Goal: Use online tool/utility: Utilize a website feature to perform a specific function

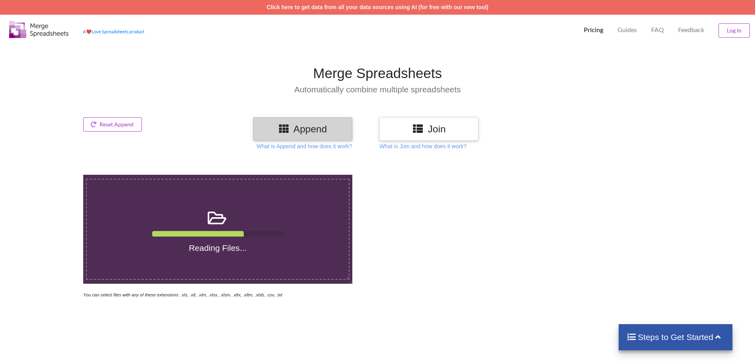
scroll to position [374, 0]
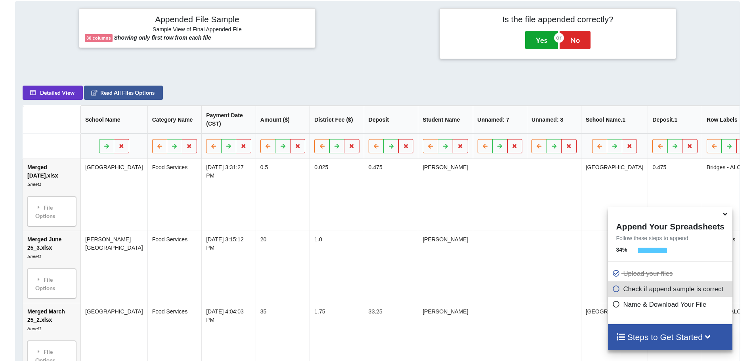
click at [547, 39] on button "Yes" at bounding box center [541, 40] width 33 height 18
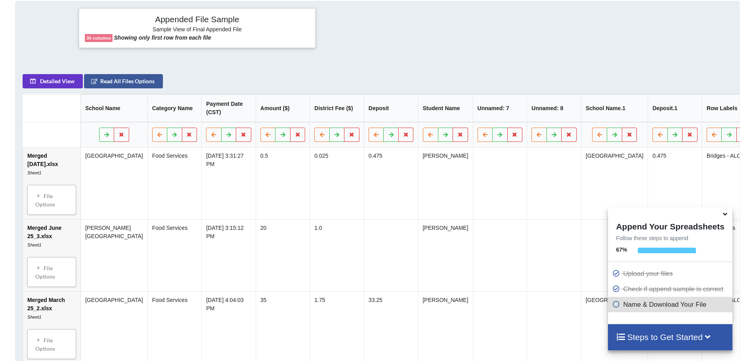
scroll to position [175, 0]
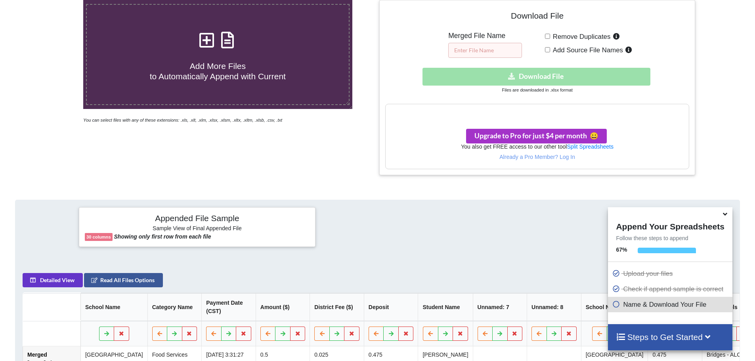
click at [496, 47] on input "text" at bounding box center [485, 50] width 74 height 15
type input "[DATE]-[DATE] HS CN"
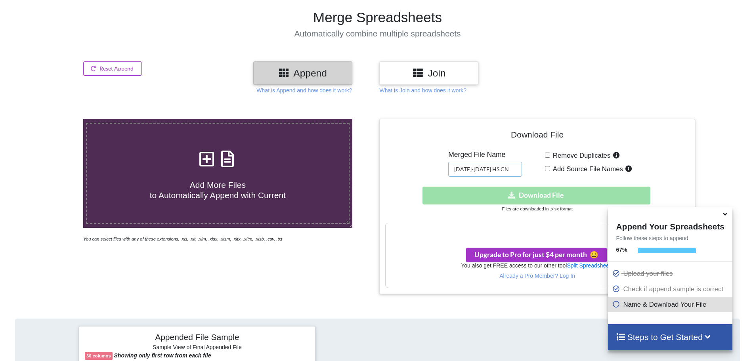
scroll to position [96, 0]
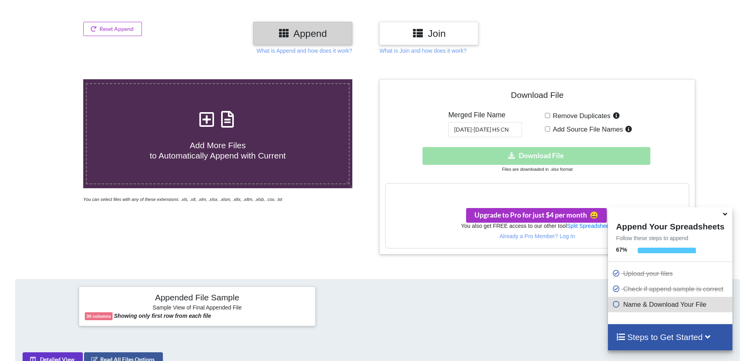
click at [508, 153] on div "Download hidden Download File" at bounding box center [537, 156] width 304 height 18
drag, startPoint x: 501, startPoint y: 124, endPoint x: 445, endPoint y: 127, distance: 56.8
click at [445, 127] on div "Download File Merged File Name [DATE]-[DATE] HS CN Remove Duplicates Add Source…" at bounding box center [537, 166] width 304 height 163
click at [333, 212] on div "Add More Files to Automatically Append with Current You can select files with a…" at bounding box center [218, 166] width 320 height 175
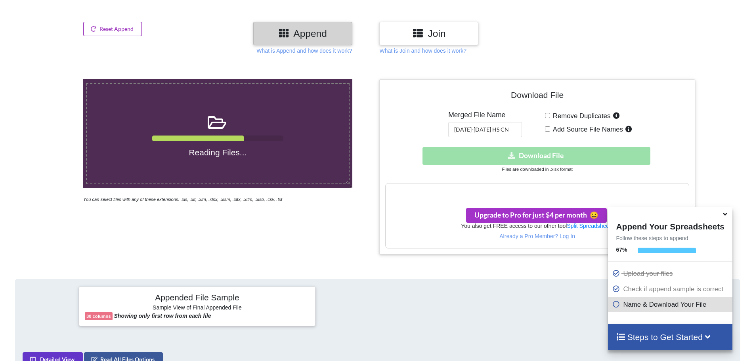
click at [130, 29] on button "Reset Append" at bounding box center [112, 29] width 59 height 14
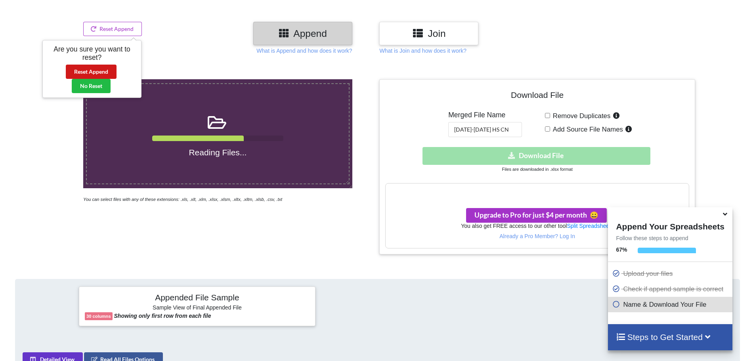
scroll to position [374, 0]
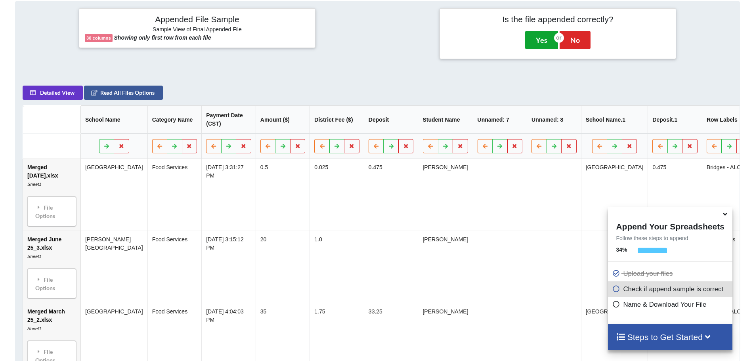
click at [547, 42] on button "Yes" at bounding box center [541, 40] width 33 height 18
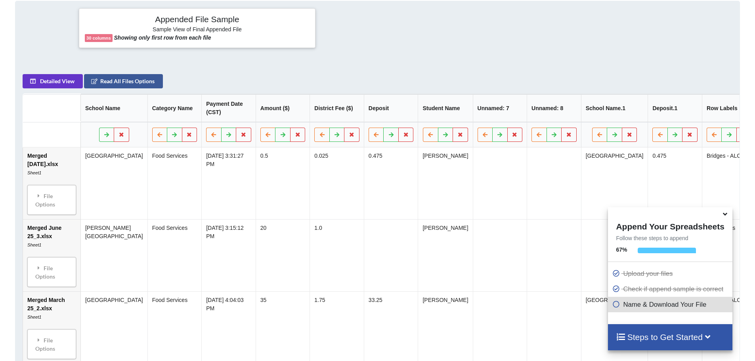
scroll to position [175, 0]
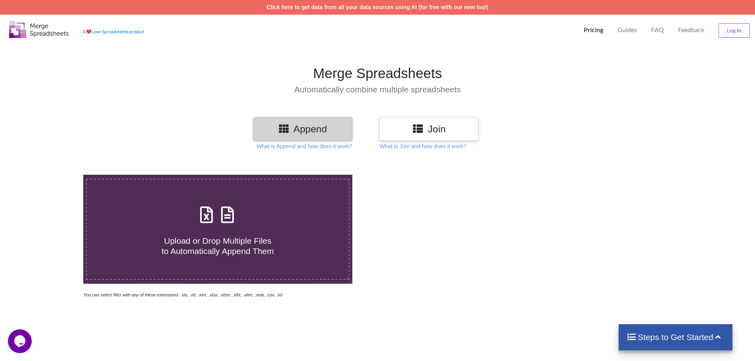
click at [321, 133] on h3 "Append" at bounding box center [302, 128] width 87 height 11
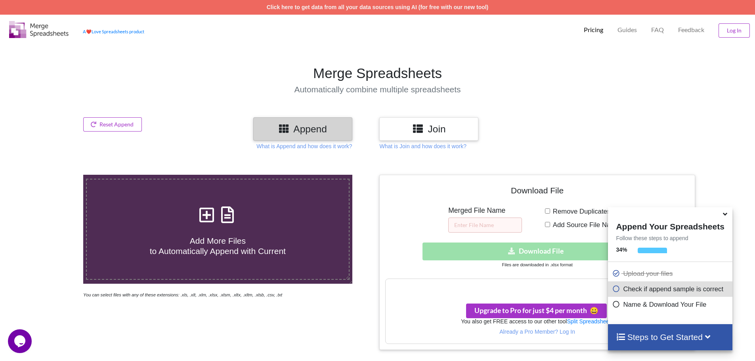
scroll to position [374, 0]
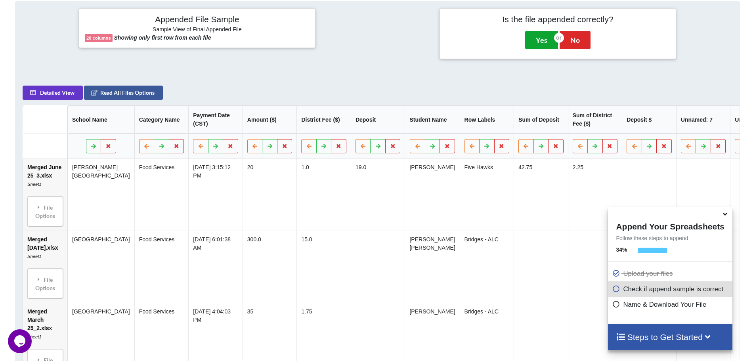
click at [533, 40] on button "Yes" at bounding box center [541, 40] width 33 height 18
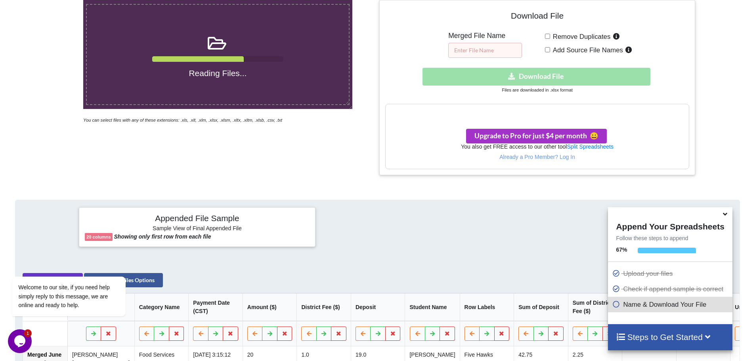
click at [489, 53] on input "text" at bounding box center [485, 50] width 74 height 15
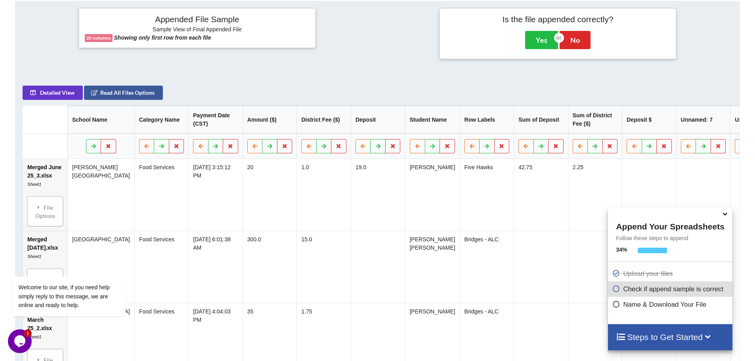
scroll to position [222, 0]
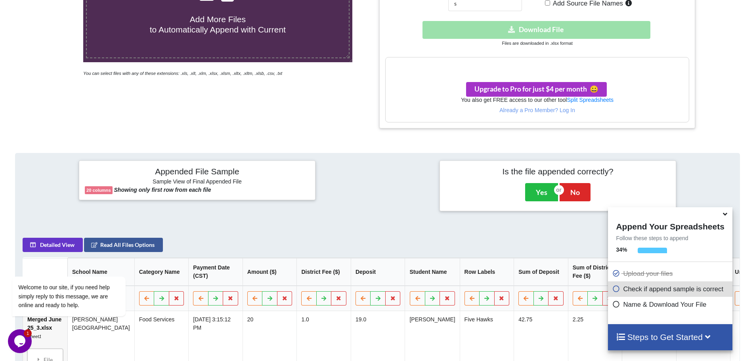
click at [544, 195] on button "Yes" at bounding box center [541, 192] width 33 height 18
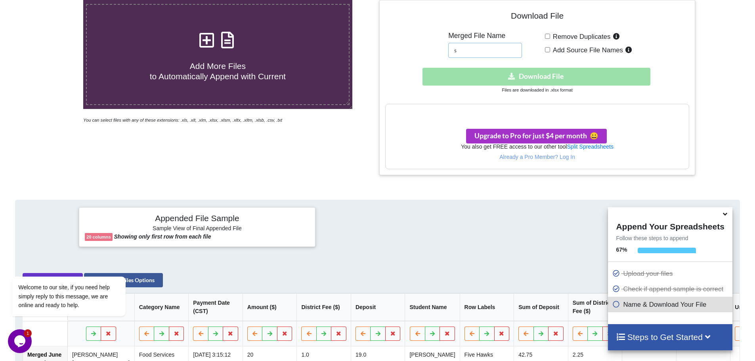
click at [479, 50] on input "s" at bounding box center [485, 50] width 74 height 15
type input "ssvsv"
click at [518, 75] on div "Download hidden Download File" at bounding box center [537, 77] width 304 height 18
drag, startPoint x: 521, startPoint y: 51, endPoint x: 513, endPoint y: 53, distance: 7.7
click at [521, 52] on input "ssvsv" at bounding box center [485, 50] width 74 height 15
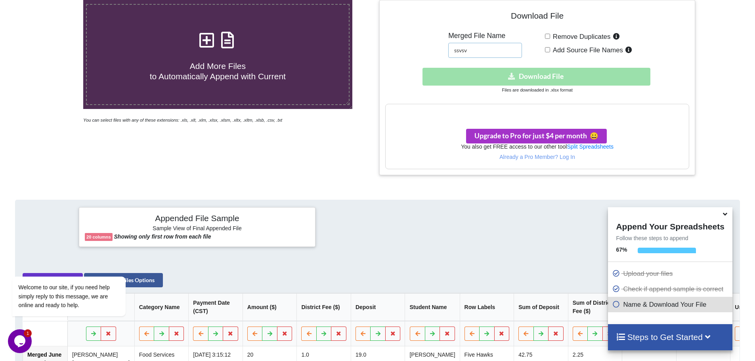
drag, startPoint x: 507, startPoint y: 51, endPoint x: 542, endPoint y: 52, distance: 35.7
click at [507, 52] on input "ssvsv" at bounding box center [485, 50] width 74 height 15
click at [549, 37] on input "Remove Duplicates" at bounding box center [547, 36] width 5 height 5
click at [547, 38] on input "Remove Duplicates" at bounding box center [547, 36] width 5 height 5
checkbox input "false"
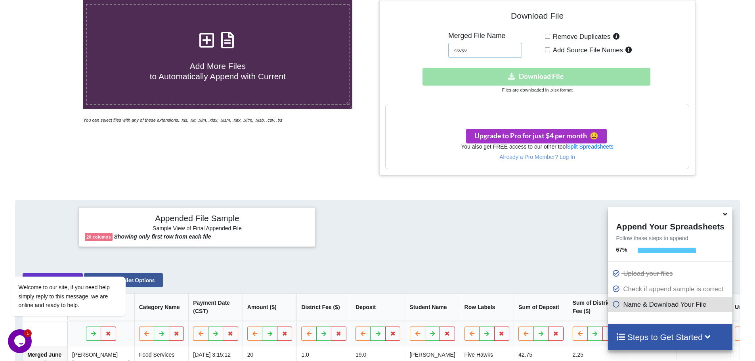
click at [500, 48] on input "ssvsv" at bounding box center [485, 50] width 74 height 15
drag, startPoint x: 496, startPoint y: 49, endPoint x: 390, endPoint y: 46, distance: 106.7
click at [390, 46] on div "Download File Merged File Name ssvsv Remove Duplicates Add Source File Names Do…" at bounding box center [537, 87] width 304 height 163
click at [724, 212] on icon at bounding box center [725, 212] width 8 height 7
